Goal: Task Accomplishment & Management: Complete application form

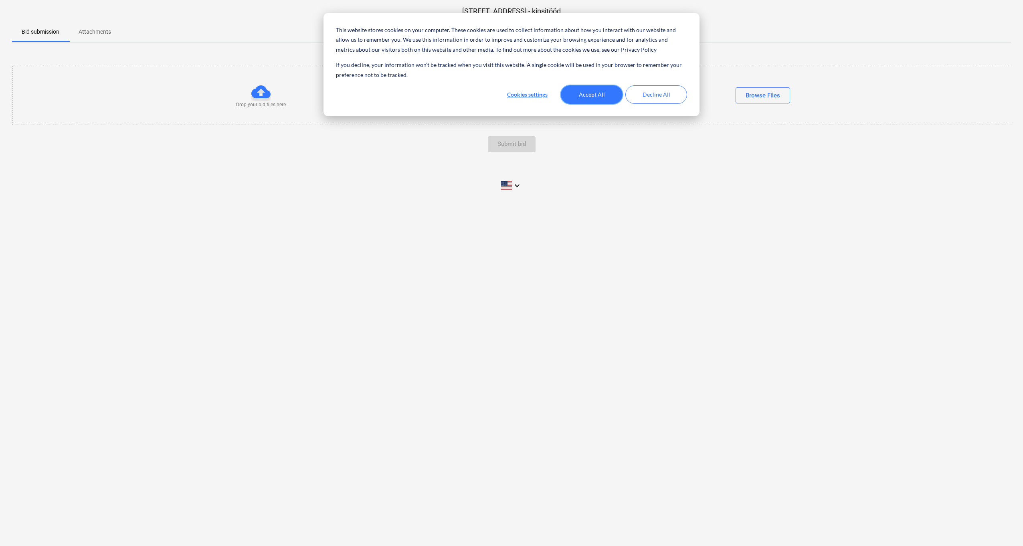
click at [593, 91] on button "Accept All" at bounding box center [592, 94] width 62 height 18
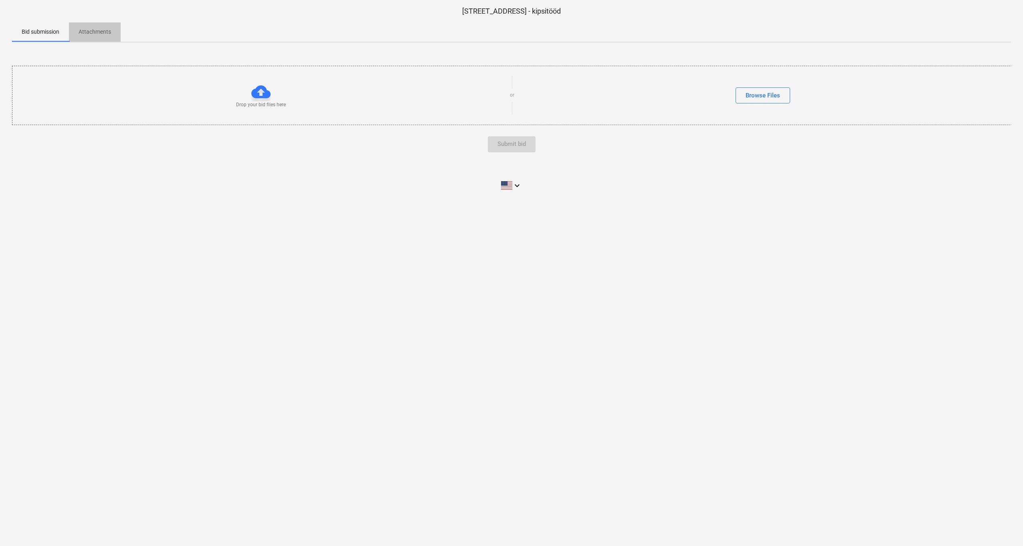
click at [89, 32] on p "Attachments" at bounding box center [95, 32] width 32 height 8
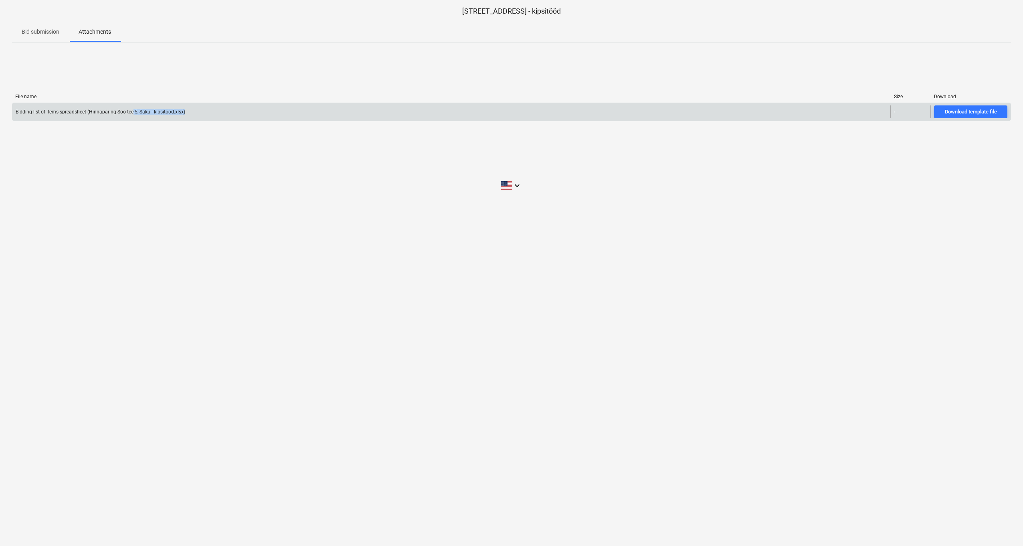
drag, startPoint x: 141, startPoint y: 113, endPoint x: 204, endPoint y: 118, distance: 63.9
click at [204, 118] on div "Bidding list of items spreadsheet (Hinnapäring Soo tee 5, Saku - kipsitööd.xlsx)" at bounding box center [451, 111] width 878 height 13
drag, startPoint x: 204, startPoint y: 118, endPoint x: 131, endPoint y: 113, distance: 73.5
click at [131, 113] on div "Bidding list of items spreadsheet (Hinnapäring Soo tee 5, Saku - kipsitööd.xlsx)" at bounding box center [101, 112] width 170 height 6
drag, startPoint x: 50, startPoint y: 109, endPoint x: 145, endPoint y: 111, distance: 95.0
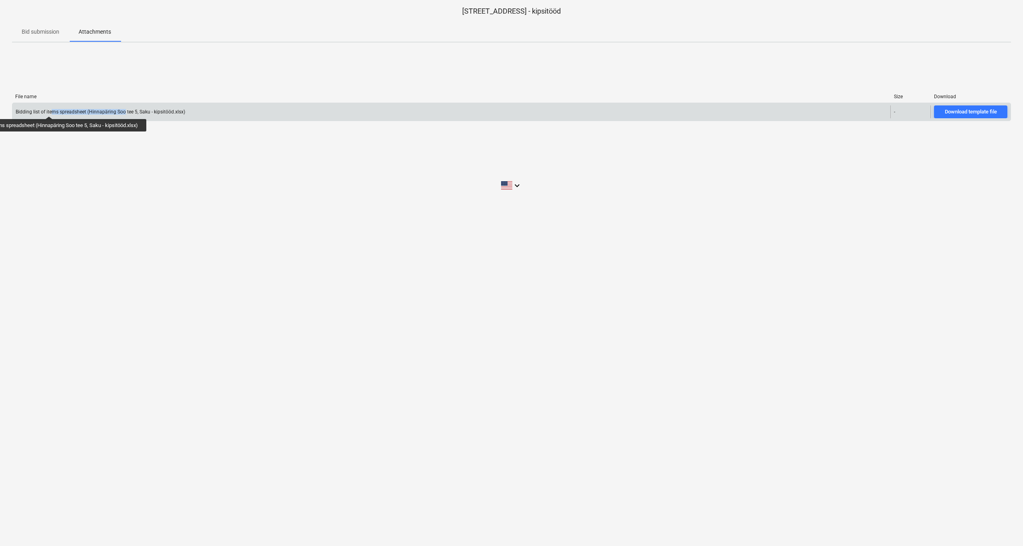
click at [145, 111] on div "Bidding list of items spreadsheet (Hinnapäring Soo tee 5, Saku - kipsitööd.xlsx)" at bounding box center [101, 112] width 170 height 6
drag, startPoint x: 145, startPoint y: 111, endPoint x: 133, endPoint y: 113, distance: 12.7
click at [135, 113] on div "Bidding list of items spreadsheet (Hinnapäring Soo tee 5, Saku - kipsitööd.xlsx)" at bounding box center [101, 112] width 170 height 6
click at [166, 111] on div "Bidding list of items spreadsheet (Hinnapäring Soo tee 5, Saku - kipsitööd.xlsx)" at bounding box center [101, 112] width 170 height 6
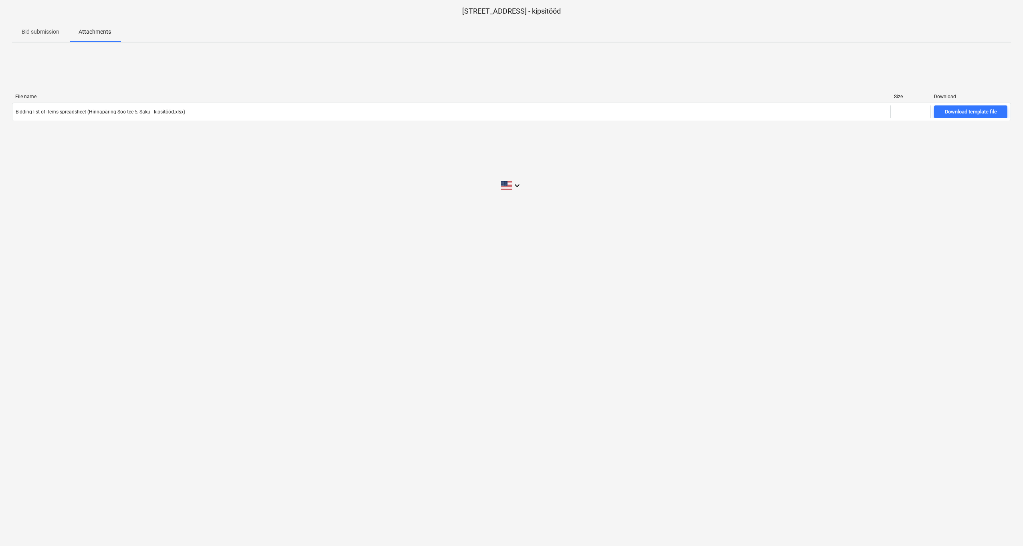
click at [38, 29] on p "Bid submission" at bounding box center [41, 32] width 38 height 8
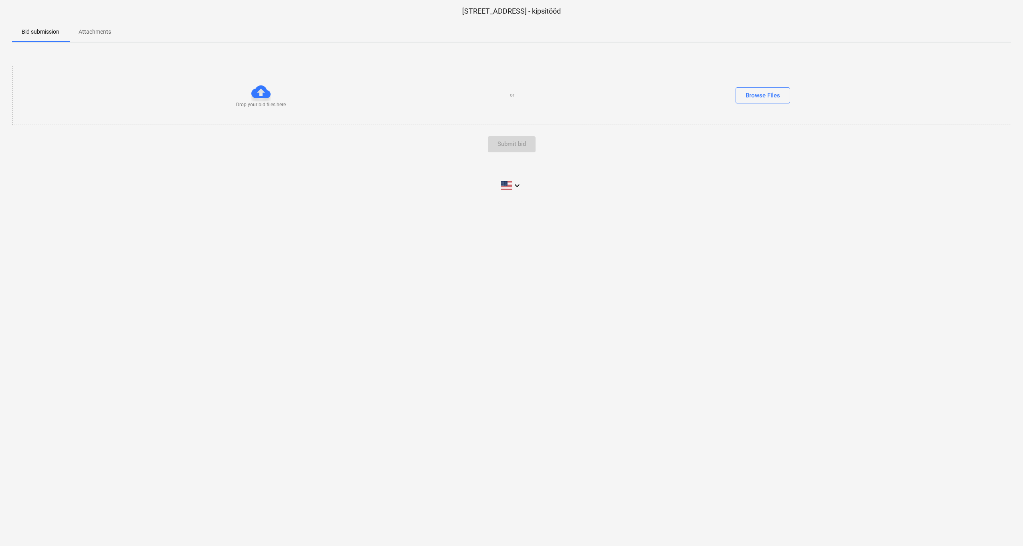
click at [264, 89] on div at bounding box center [260, 91] width 19 height 19
click at [515, 184] on icon "keyboard_arrow_down" at bounding box center [517, 186] width 10 height 10
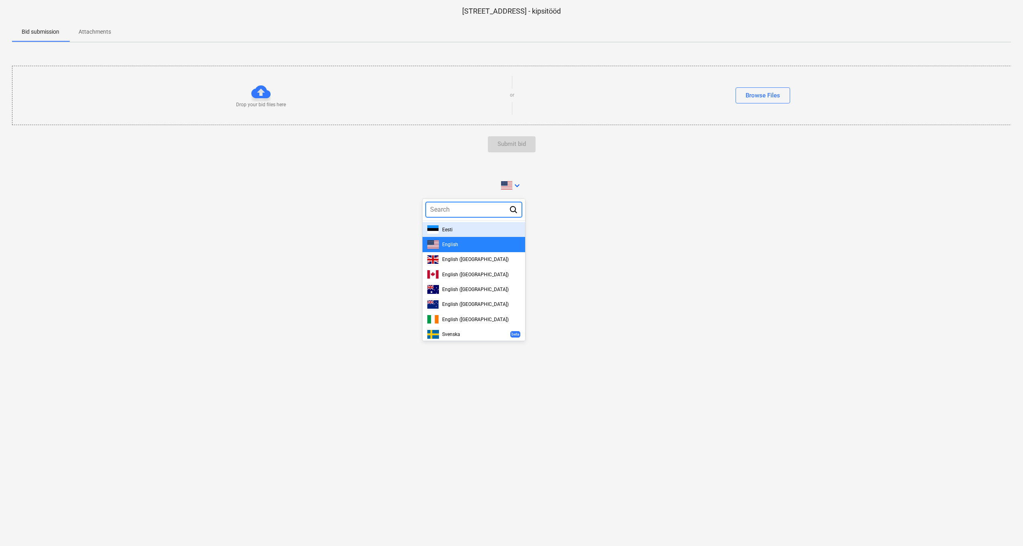
drag, startPoint x: 471, startPoint y: 226, endPoint x: 491, endPoint y: 225, distance: 20.0
click at [471, 226] on div "Eesti" at bounding box center [473, 229] width 93 height 8
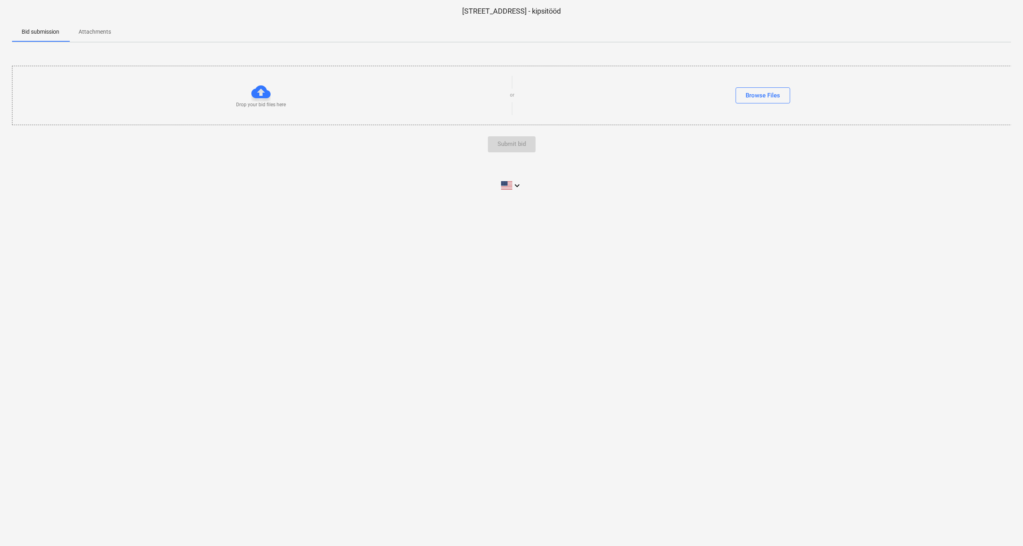
click at [636, 204] on div "Hinnapäring [STREET_ADDRESS], Saku - kipsitööd Bid submission Attachments Drop …" at bounding box center [511, 273] width 1023 height 546
click at [268, 109] on div "Lohista oma pakkumise failid siia või Otsi [PERSON_NAME]" at bounding box center [511, 95] width 999 height 45
